Goal: Check status: Check status

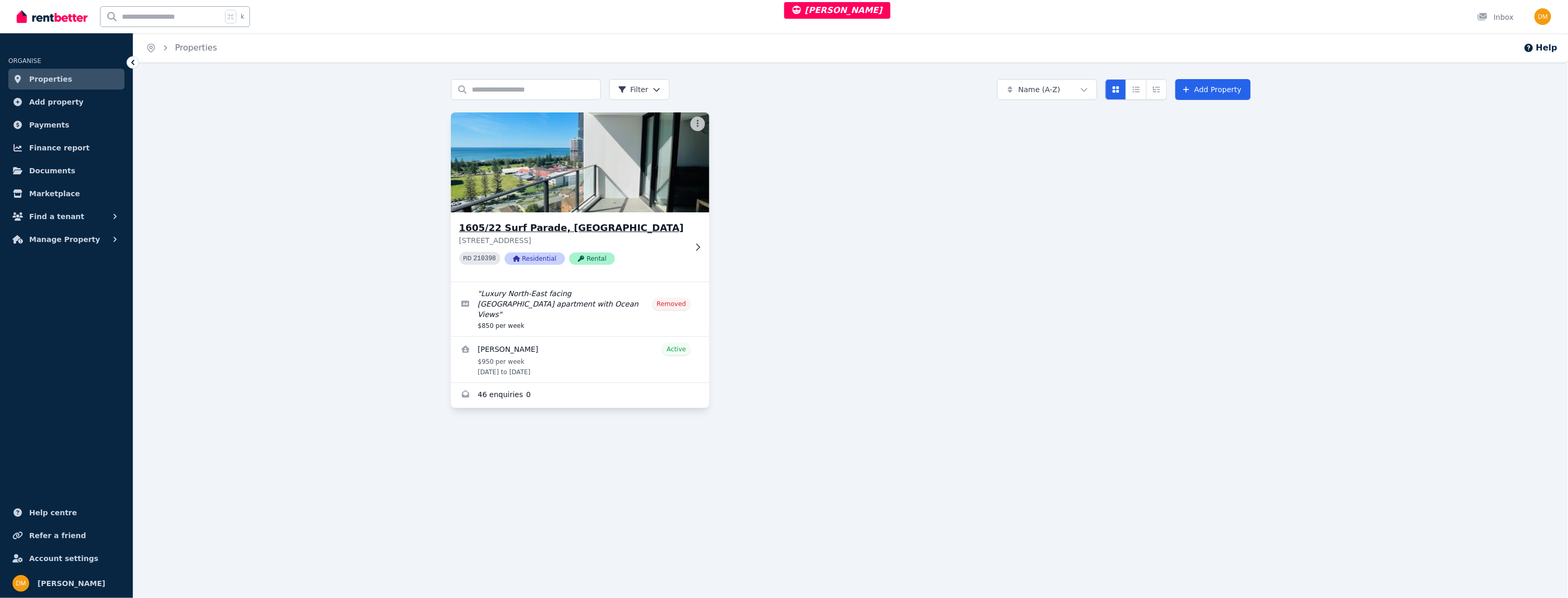
click at [618, 229] on h3 "1605/22 Surf Parade, [GEOGRAPHIC_DATA]" at bounding box center [573, 228] width 227 height 15
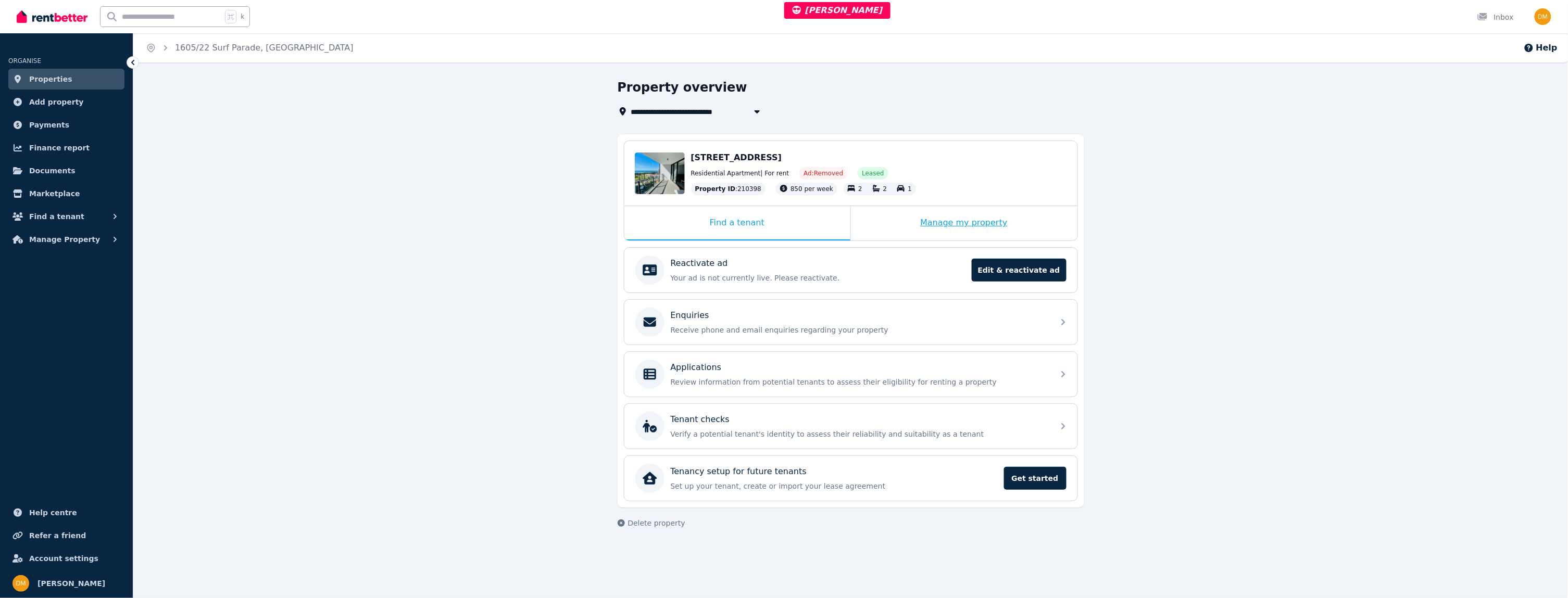
click at [951, 215] on div "Manage my property" at bounding box center [964, 223] width 226 height 34
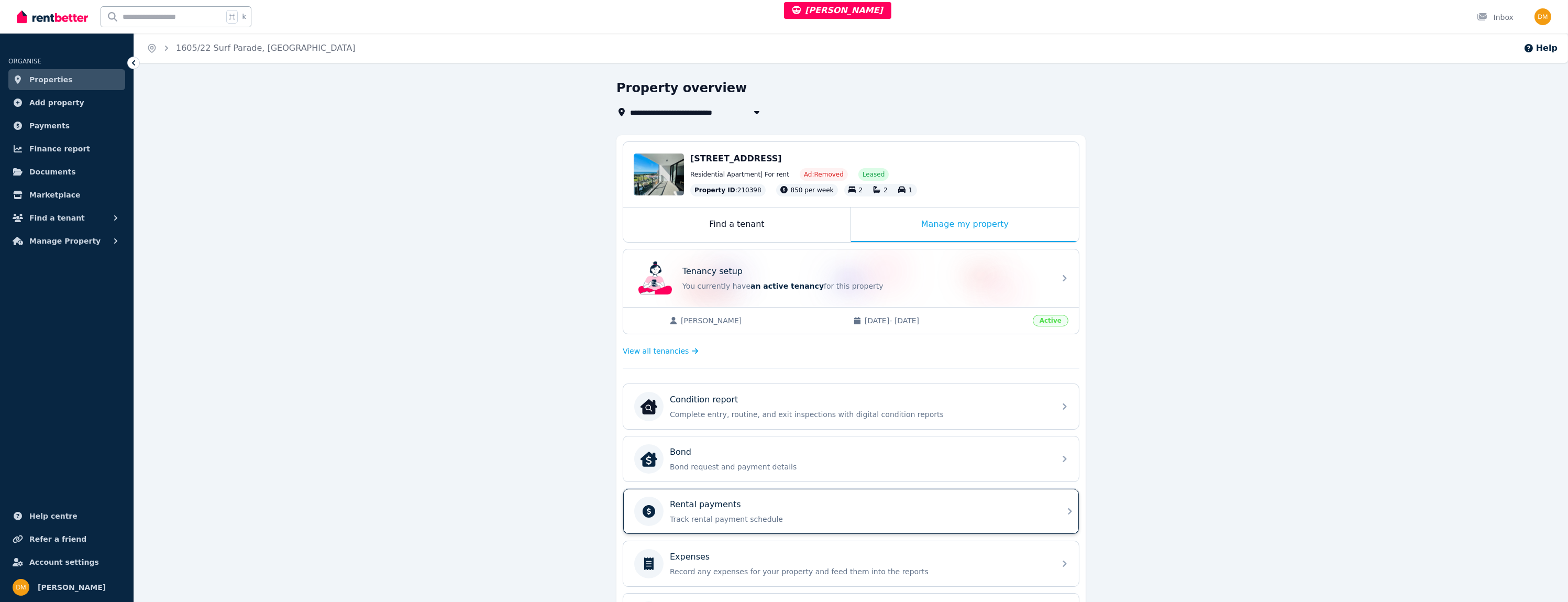
click at [773, 505] on div "Rental payments" at bounding box center [859, 505] width 379 height 13
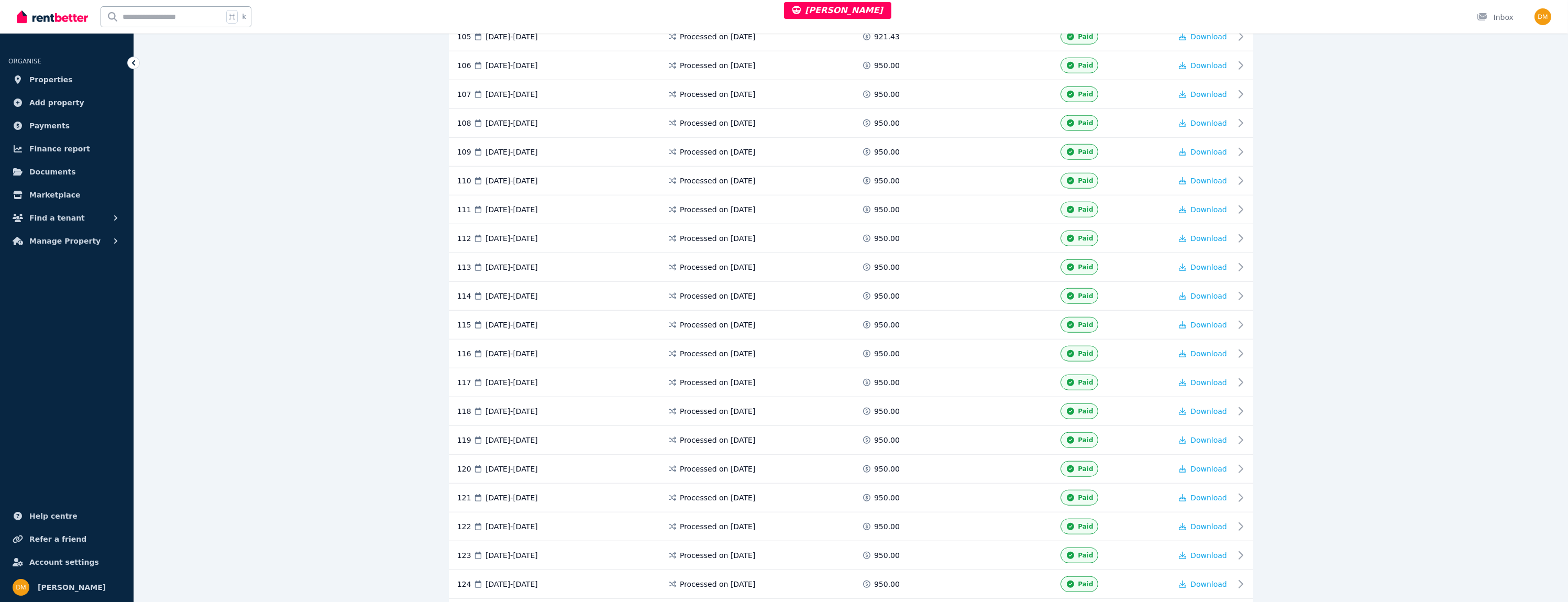
scroll to position [3494, 0]
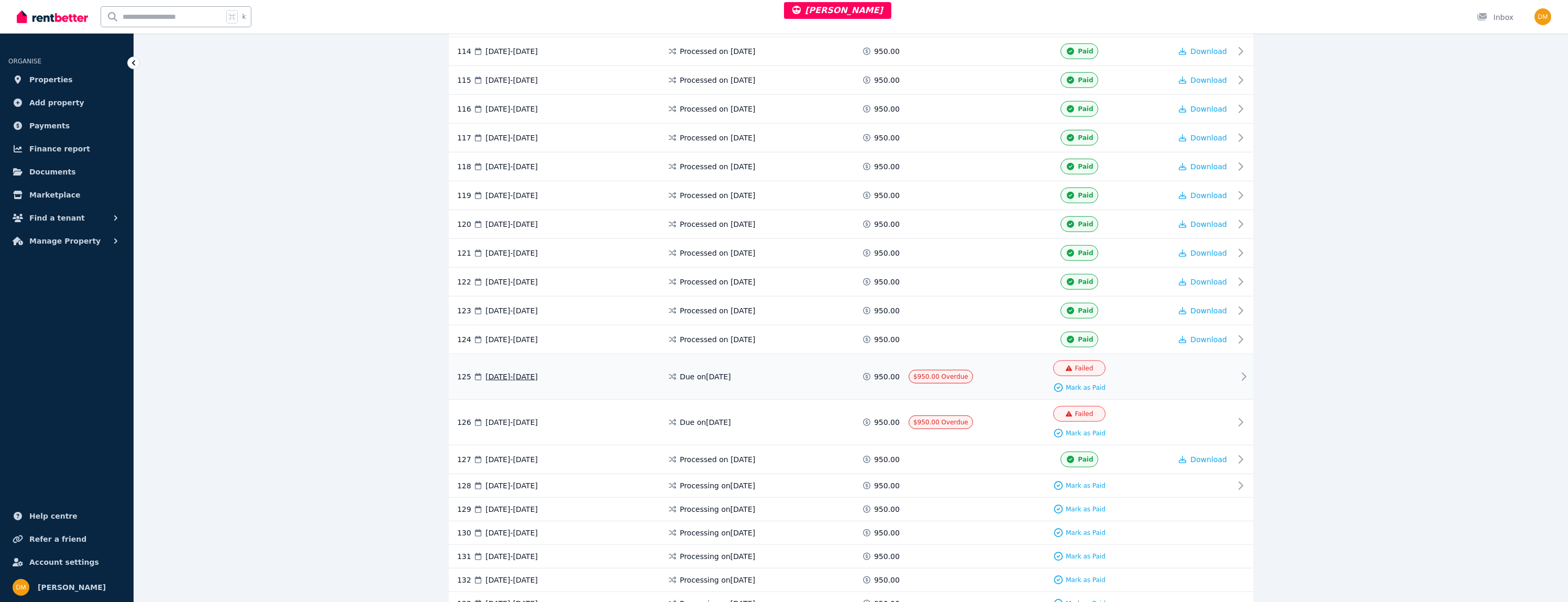
click at [773, 361] on div "Due on 26 Jul 2025" at bounding box center [764, 377] width 194 height 32
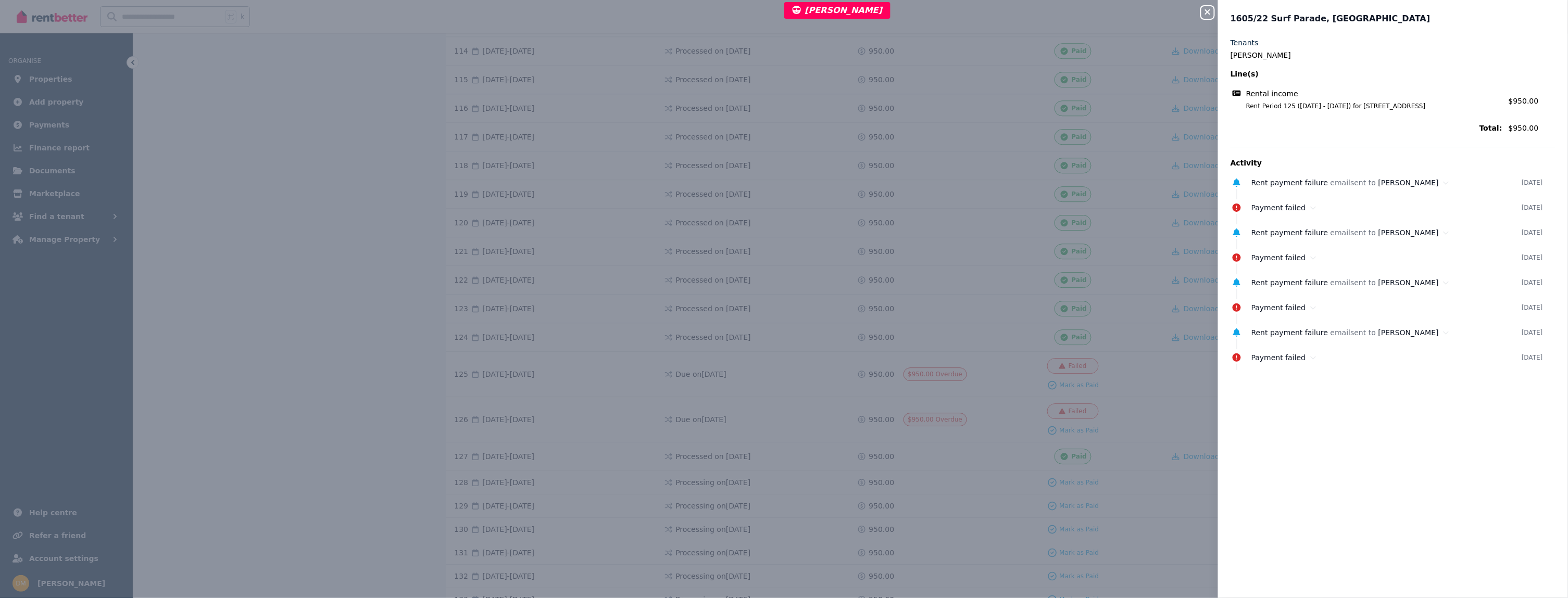
click at [991, 282] on div "Close panel 1605/22 Surf Parade, Broadbeach Tenants Craig Saville Line(s) Renta…" at bounding box center [784, 299] width 1568 height 598
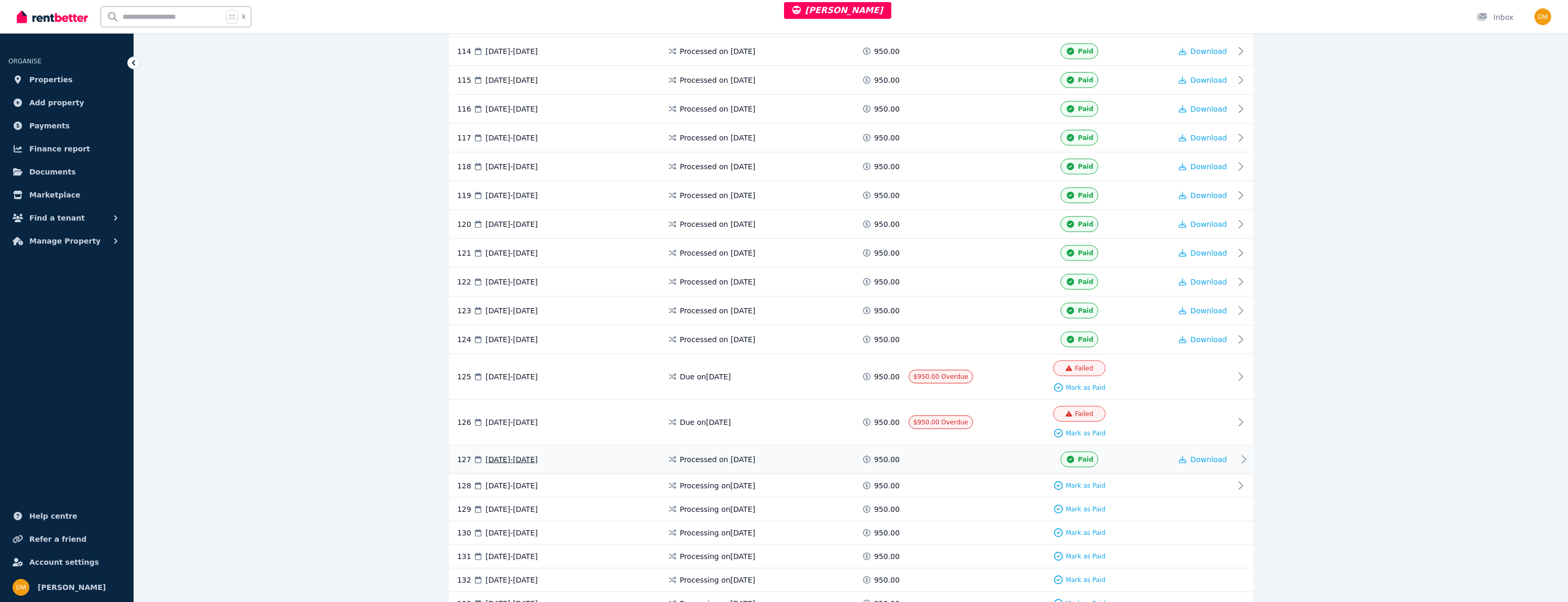
click at [701, 451] on div "Processed on 4 Aug 2025" at bounding box center [764, 459] width 194 height 16
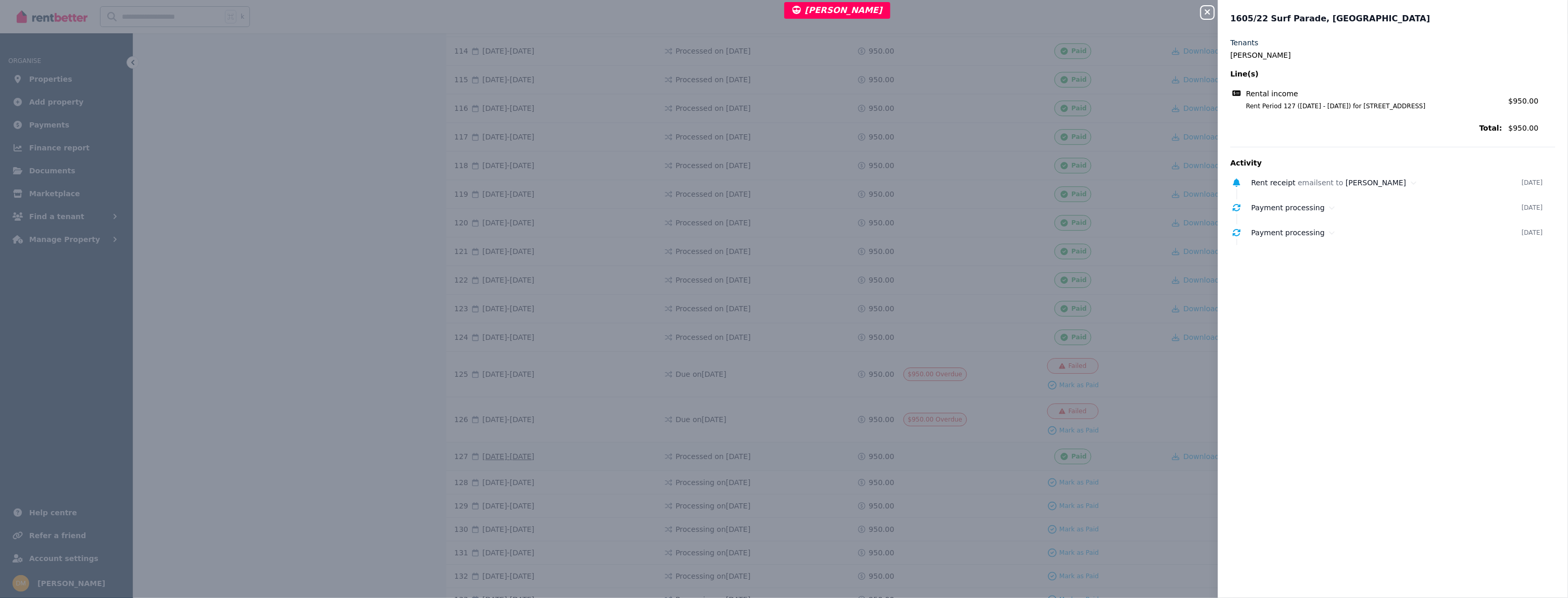
click at [697, 445] on div "Close panel 1605/22 Surf Parade, Broadbeach Tenants Craig Saville Line(s) Renta…" at bounding box center [784, 299] width 1568 height 598
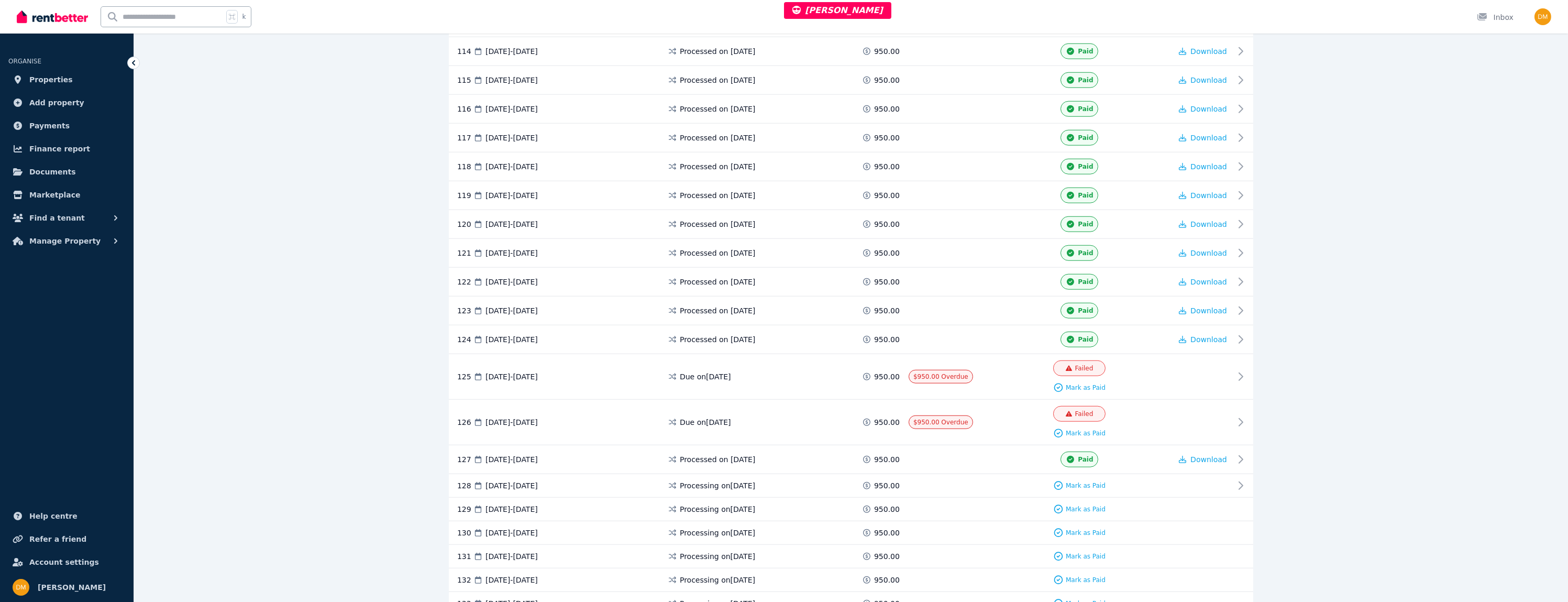
click at [752, 406] on div "Due on 2 Aug 2025" at bounding box center [764, 422] width 194 height 32
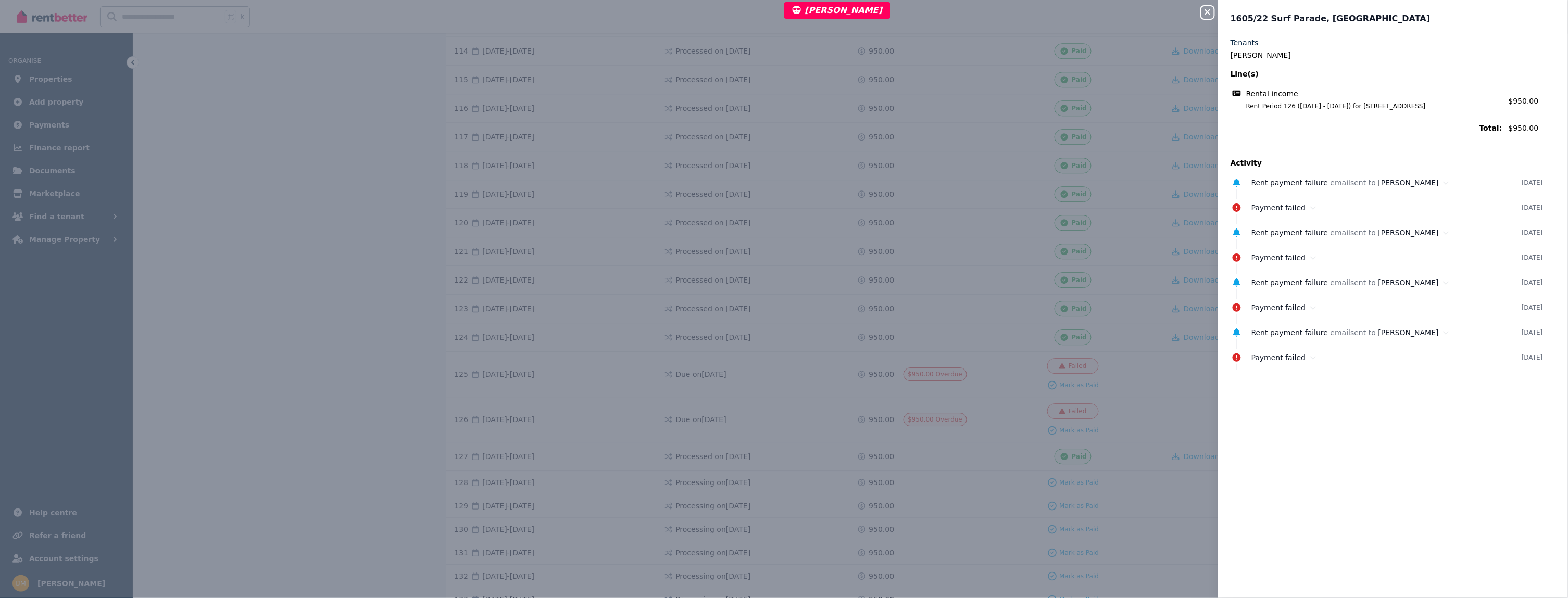
click at [765, 369] on div "Close panel 1605/22 Surf Parade, Broadbeach Tenants Craig Saville Line(s) Renta…" at bounding box center [784, 299] width 1568 height 598
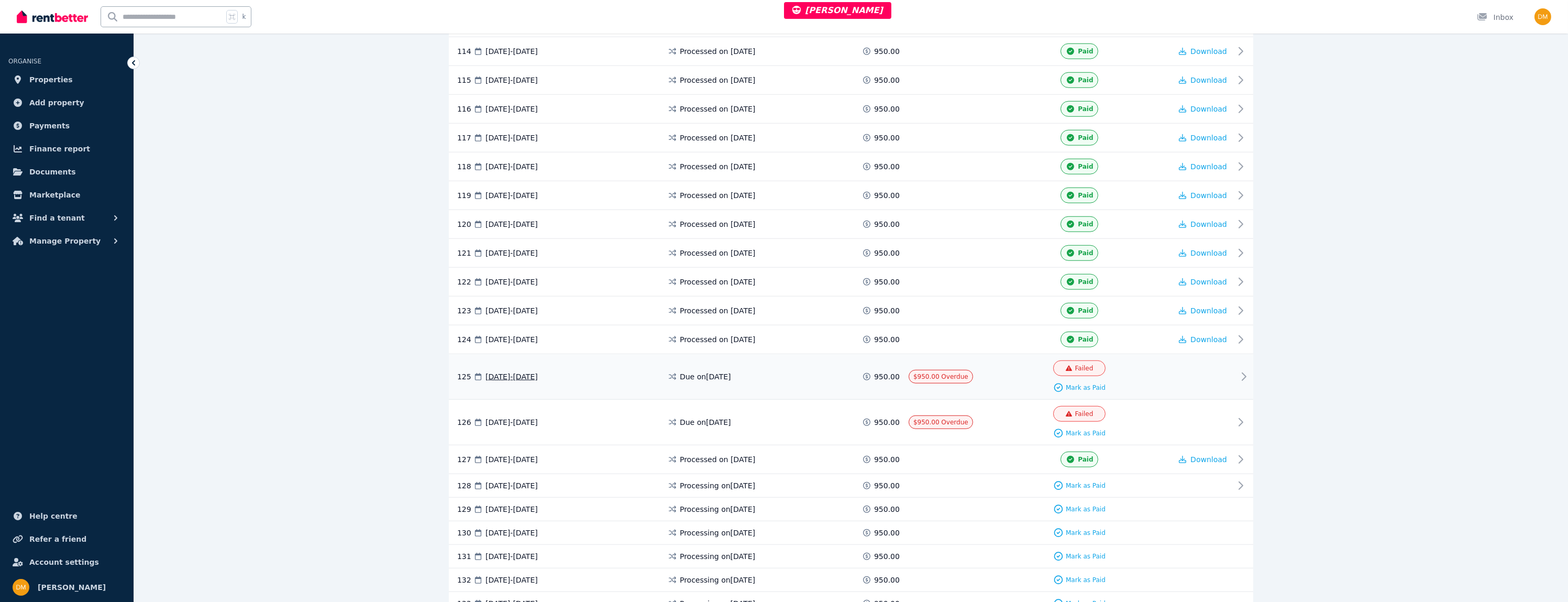
click at [787, 361] on div "Due on 26 Jul 2025" at bounding box center [764, 377] width 194 height 32
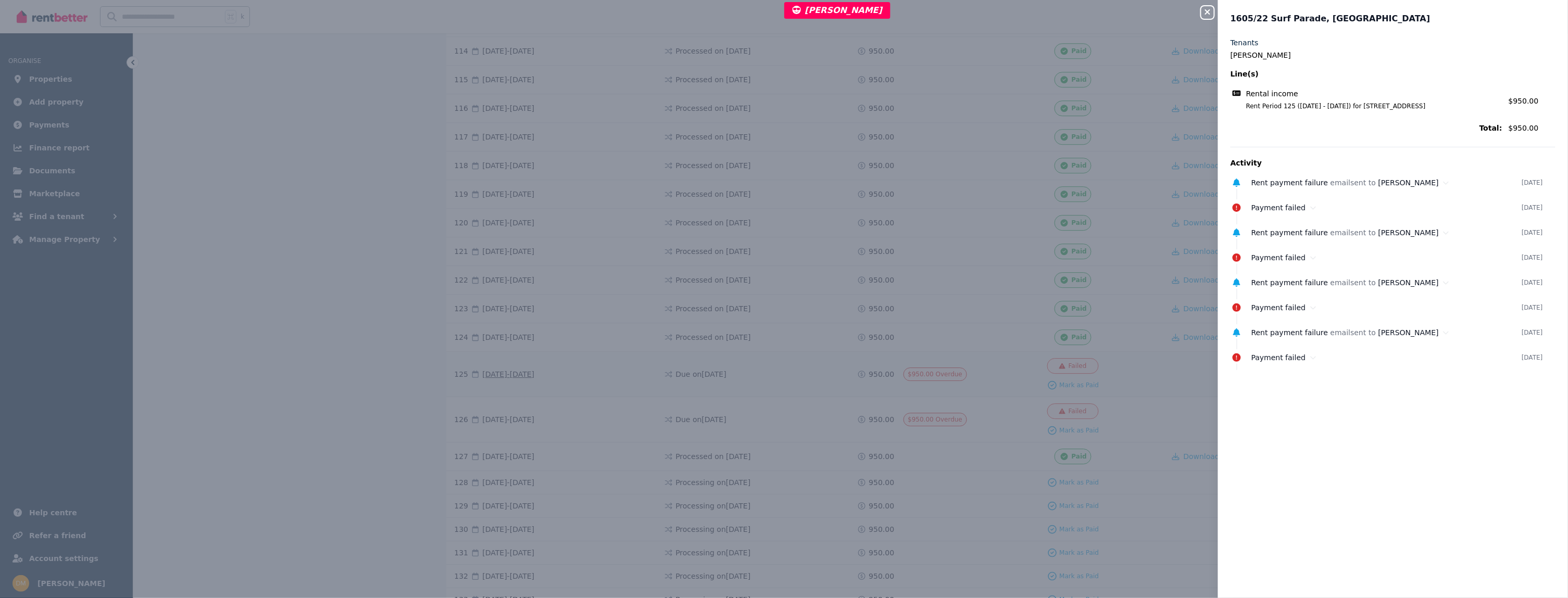
click at [783, 351] on div "Close panel 1605/22 Surf Parade, Broadbeach Tenants Craig Saville Line(s) Renta…" at bounding box center [784, 299] width 1568 height 598
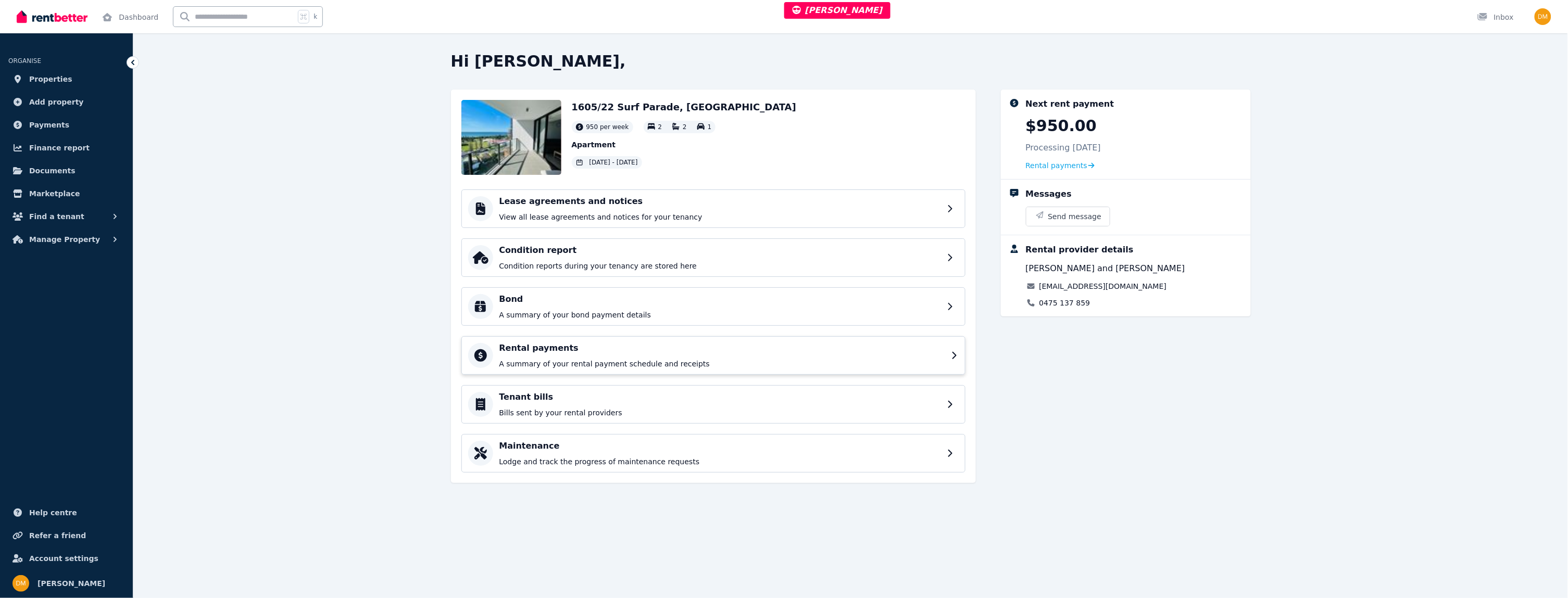
click at [699, 353] on h4 "Rental payments" at bounding box center [722, 348] width 446 height 13
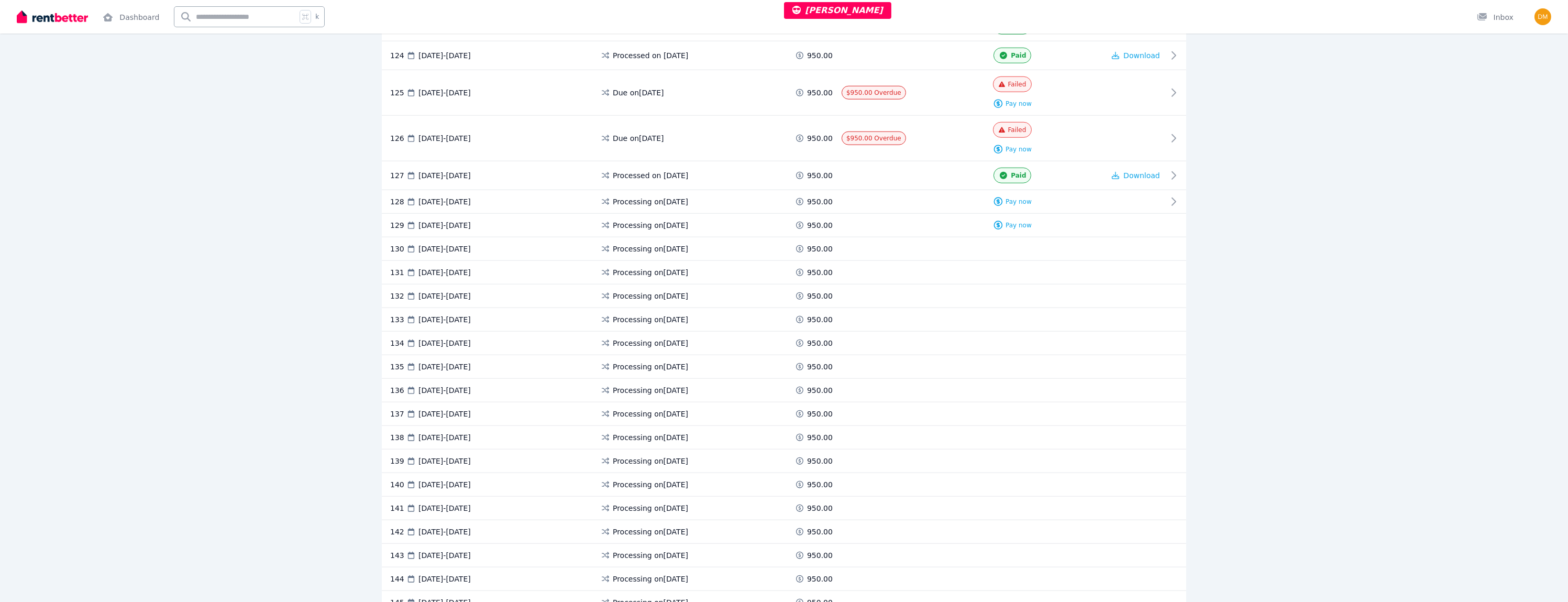
scroll to position [3641, 0]
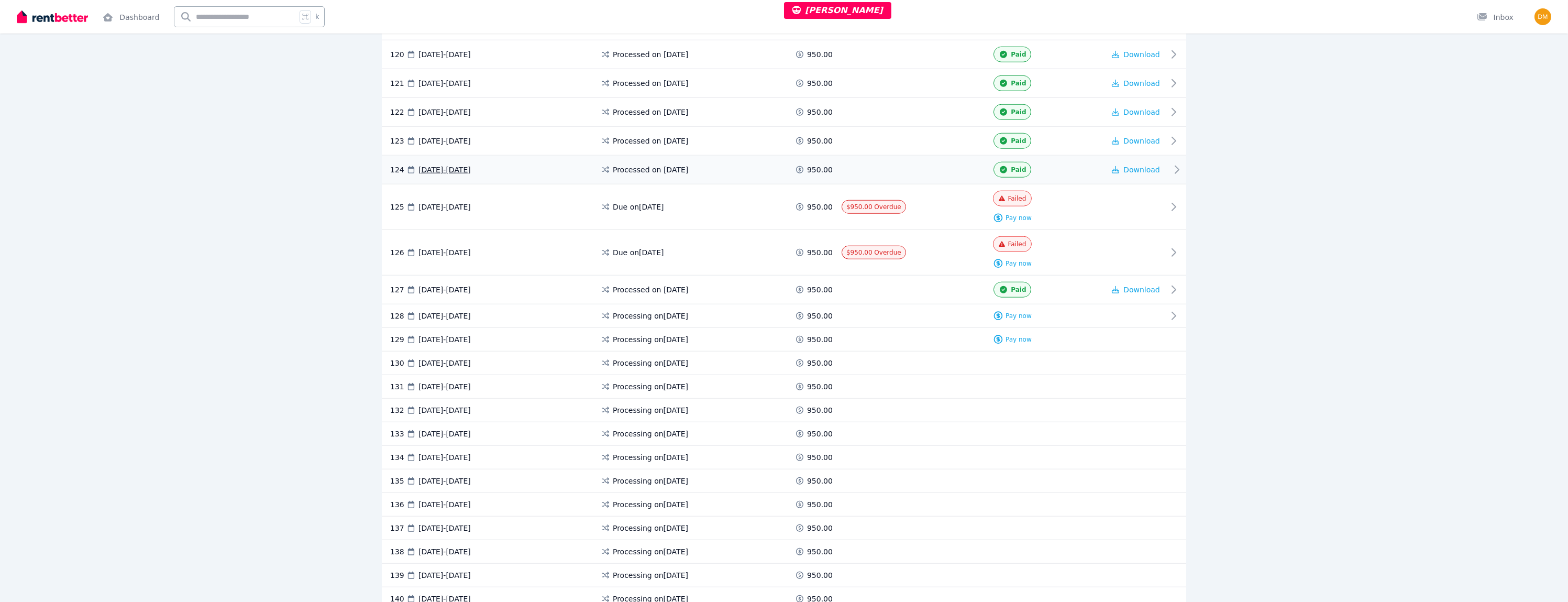
click at [1062, 156] on div "124 19 Jul 2025 - 25 Jul 2025 Processed on 17 Jul 2025 950.00 Paid Download" at bounding box center [784, 170] width 805 height 29
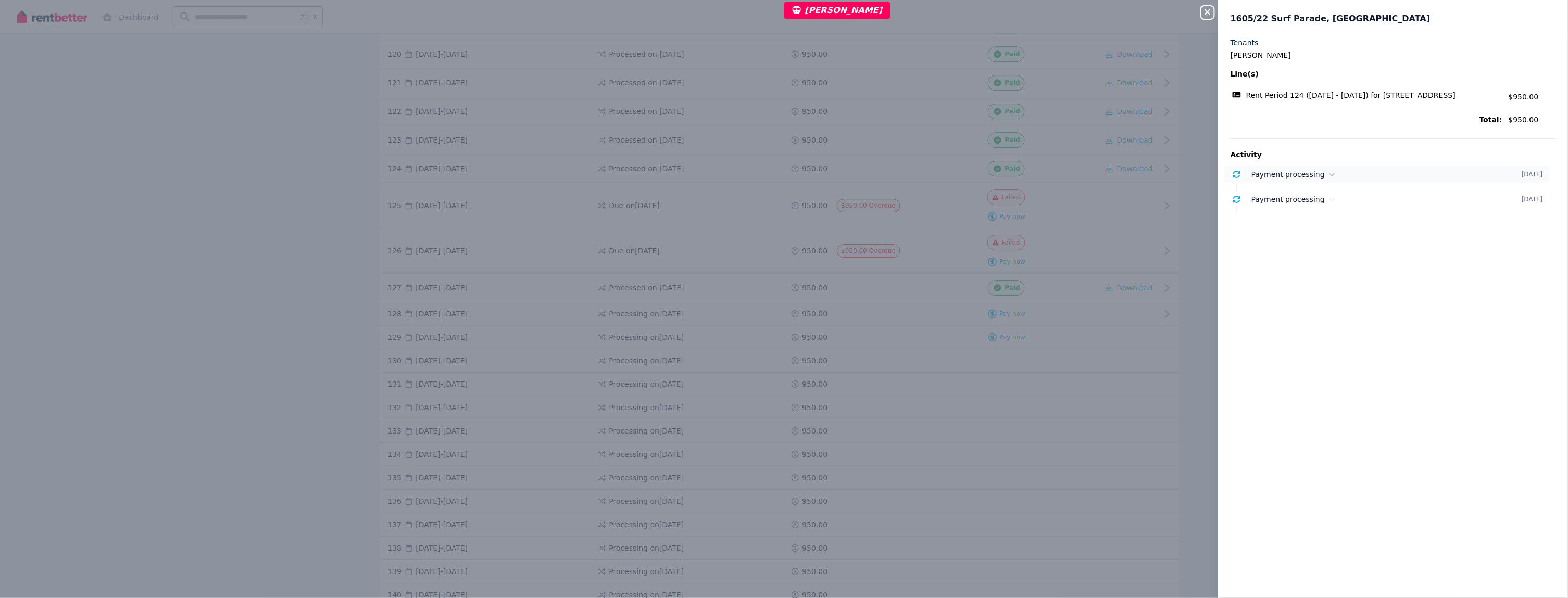
click at [1311, 178] on span "Payment processing" at bounding box center [1288, 175] width 74 height 9
click at [1300, 240] on span "Payment processing" at bounding box center [1288, 235] width 74 height 9
click at [1209, 6] on button "Close panel" at bounding box center [1208, 12] width 13 height 13
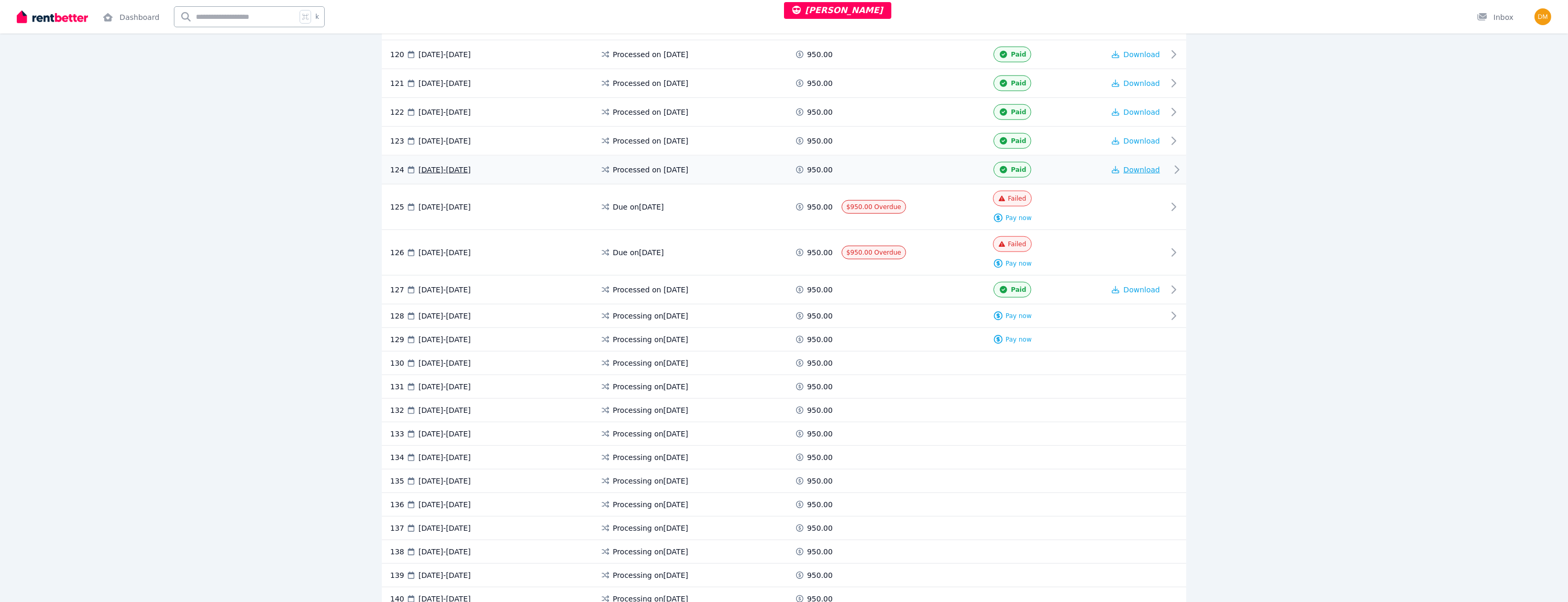
click at [1138, 165] on span "Download" at bounding box center [1142, 170] width 37 height 9
click at [910, 241] on div "$950.00 Overdue" at bounding box center [881, 252] width 78 height 32
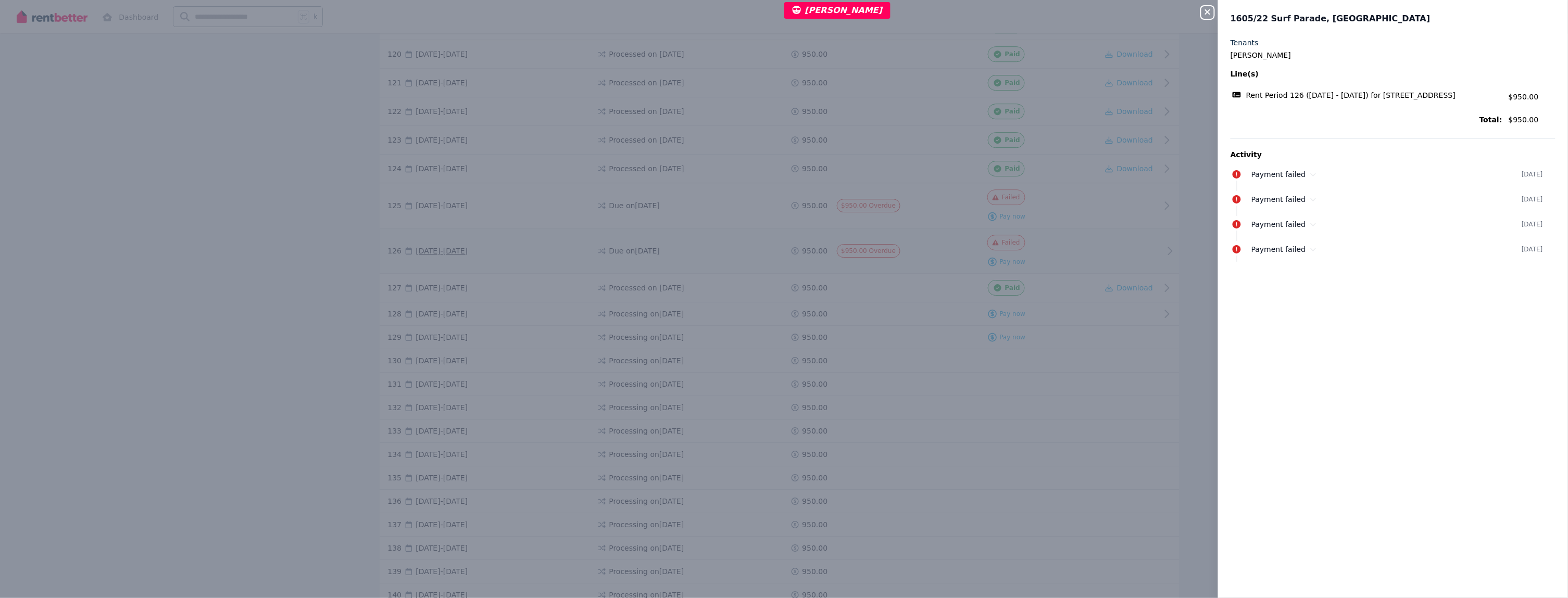
click at [905, 240] on div "Close panel 1605/22 Surf Parade, Broadbeach Tenants Craig Saville Line(s) Rent …" at bounding box center [784, 299] width 1568 height 598
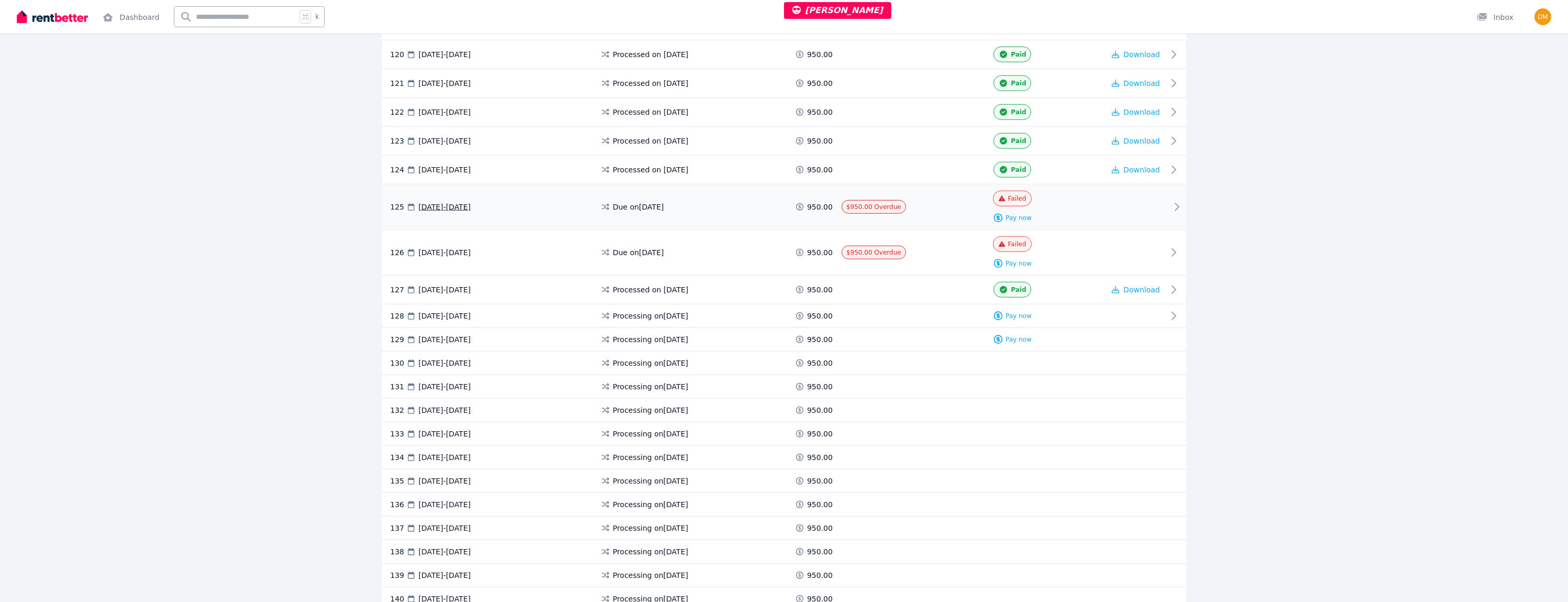
click at [924, 201] on div "Failed Pay now" at bounding box center [1012, 206] width 184 height 32
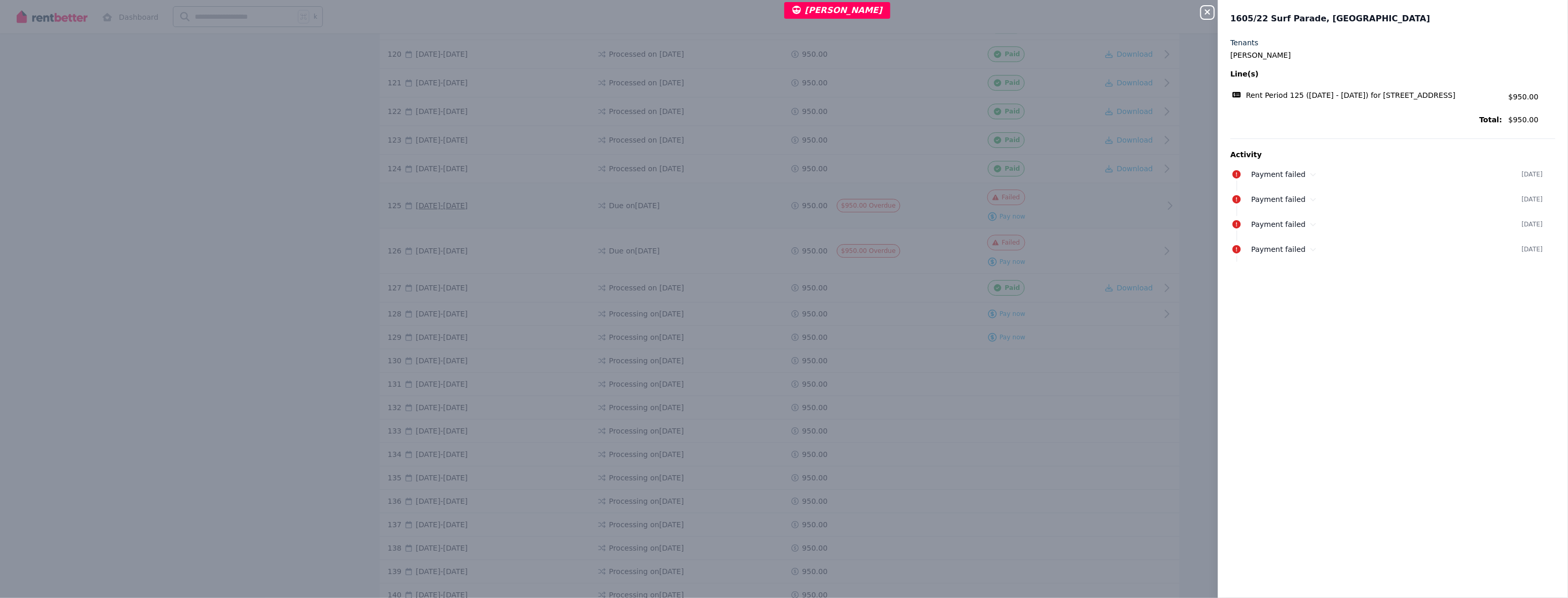
click at [919, 200] on div "Close panel 1605/22 Surf Parade, Broadbeach Tenants Craig Saville Line(s) Rent …" at bounding box center [784, 299] width 1568 height 598
